Goal: Navigation & Orientation: Find specific page/section

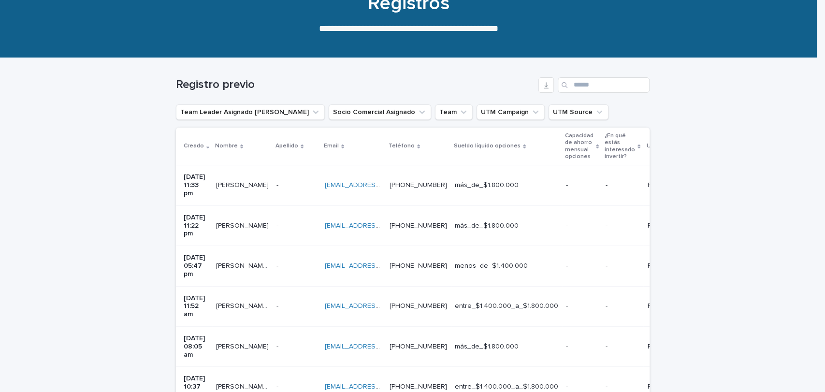
scroll to position [94, 0]
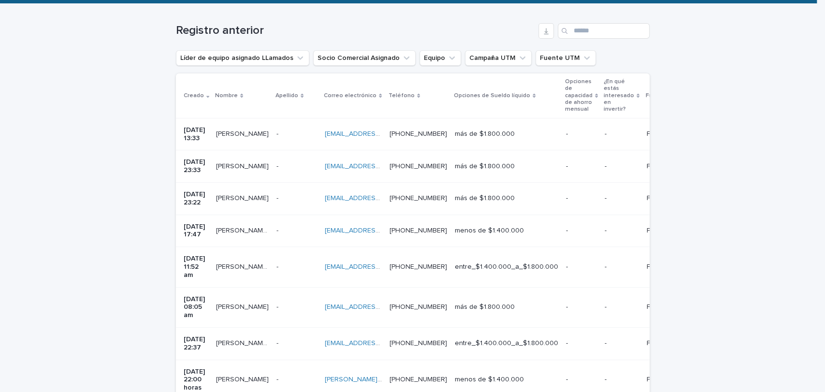
scroll to position [313, 0]
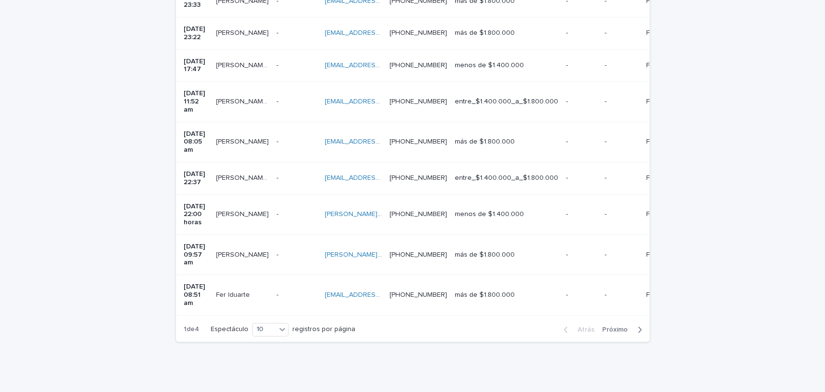
click at [619, 326] on font "Próximo" at bounding box center [615, 329] width 26 height 7
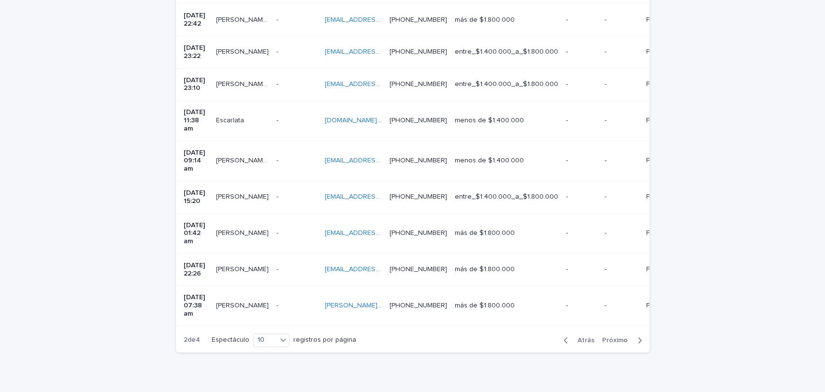
scroll to position [297, 0]
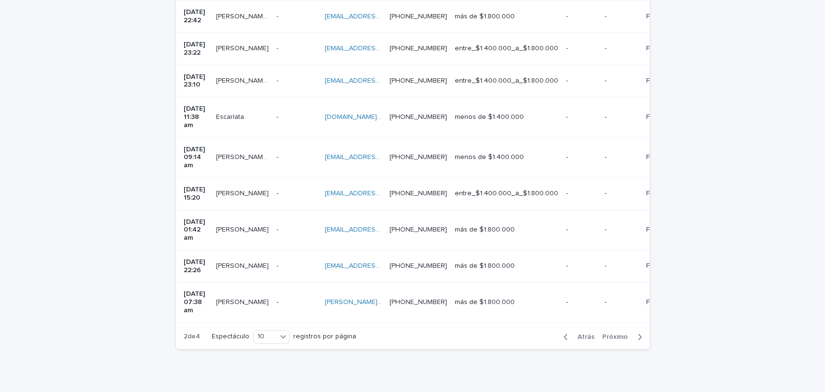
click at [567, 333] on div "button" at bounding box center [568, 337] width 8 height 9
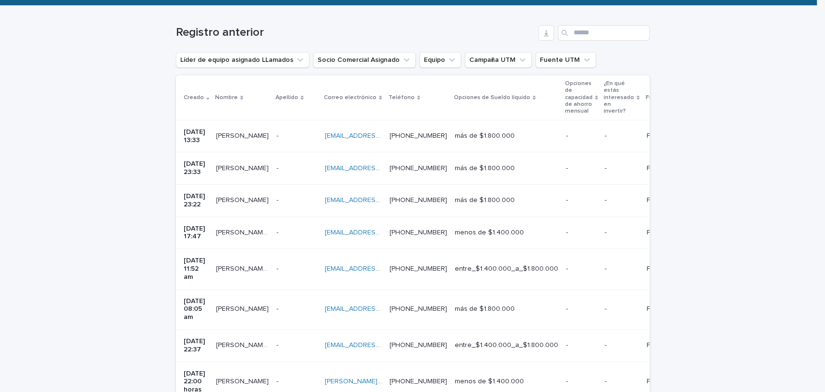
scroll to position [145, 0]
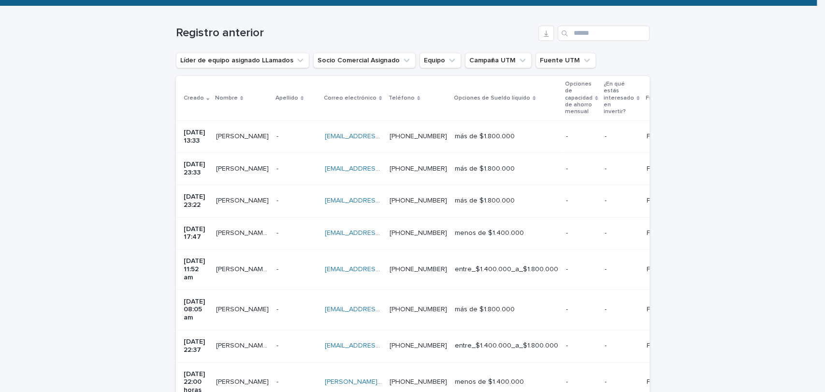
click at [382, 139] on p at bounding box center [353, 136] width 57 height 8
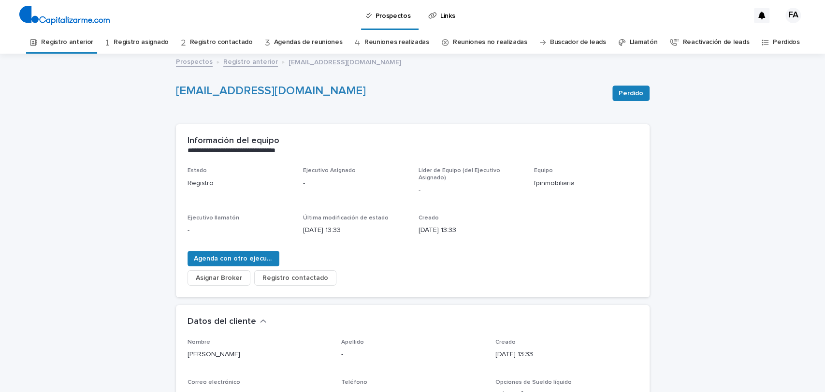
click at [245, 64] on font "Registro anterior" at bounding box center [250, 61] width 55 height 7
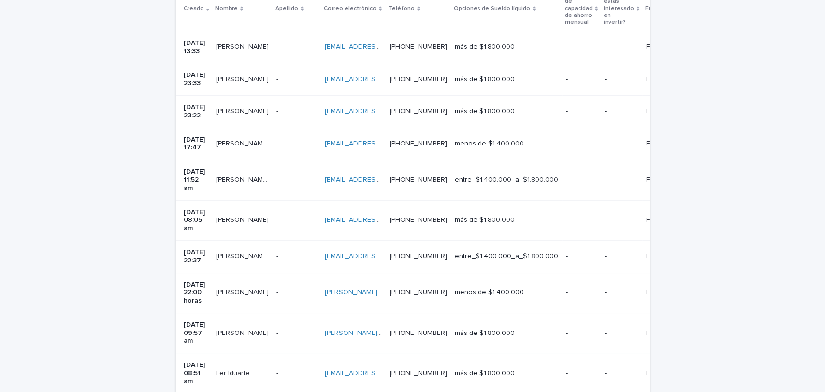
scroll to position [313, 0]
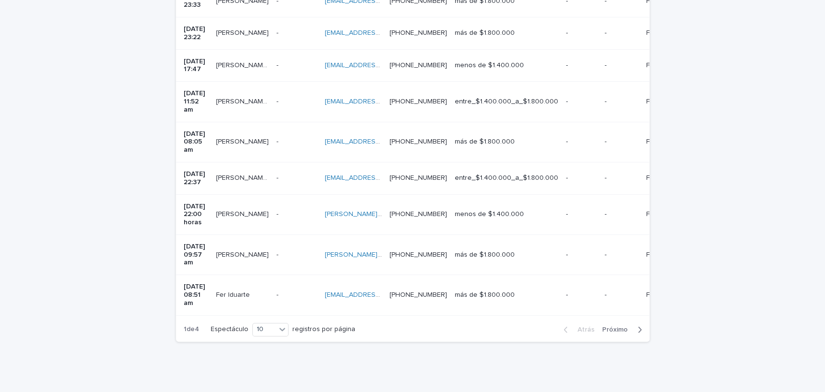
click at [604, 325] on button "Próximo" at bounding box center [623, 329] width 51 height 9
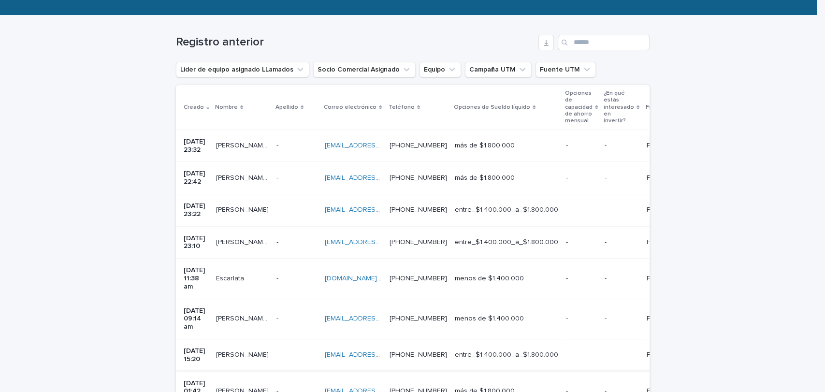
scroll to position [135, 0]
